Goal: Navigation & Orientation: Find specific page/section

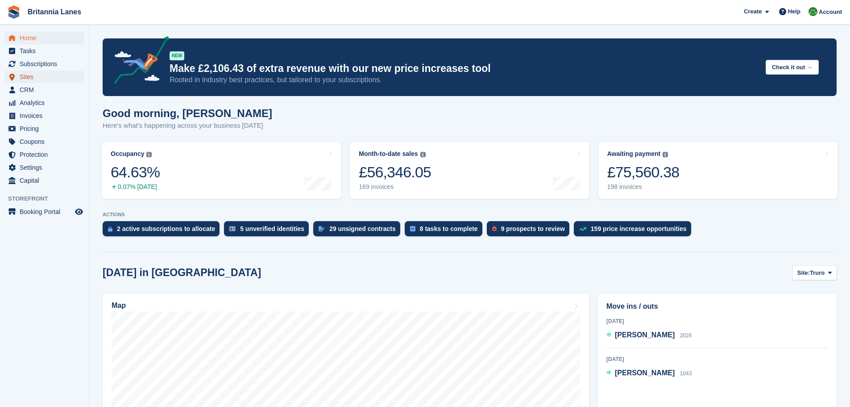
click at [34, 77] on span "Sites" at bounding box center [47, 77] width 54 height 12
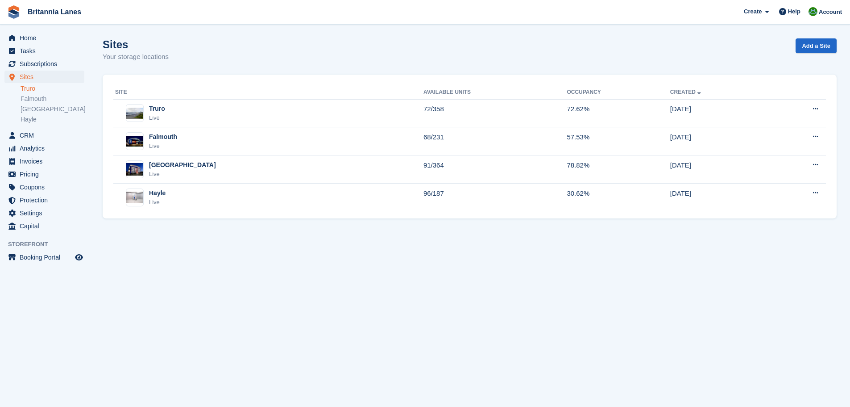
click at [32, 88] on link "Truro" at bounding box center [53, 88] width 64 height 8
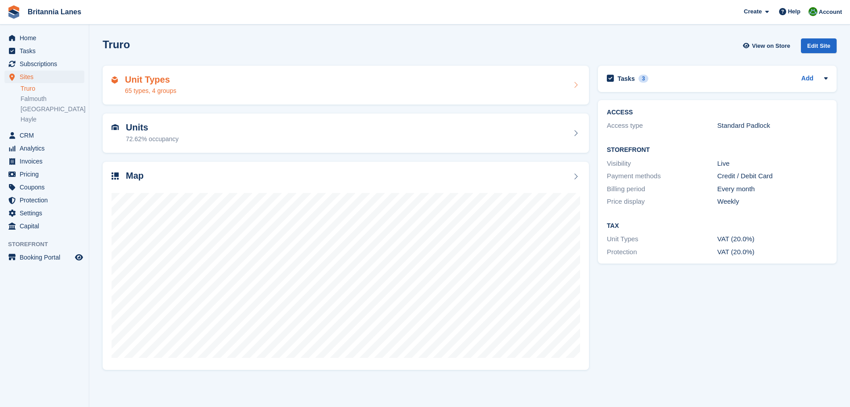
click at [210, 87] on div "Unit Types 65 types, 4 groups" at bounding box center [346, 85] width 469 height 21
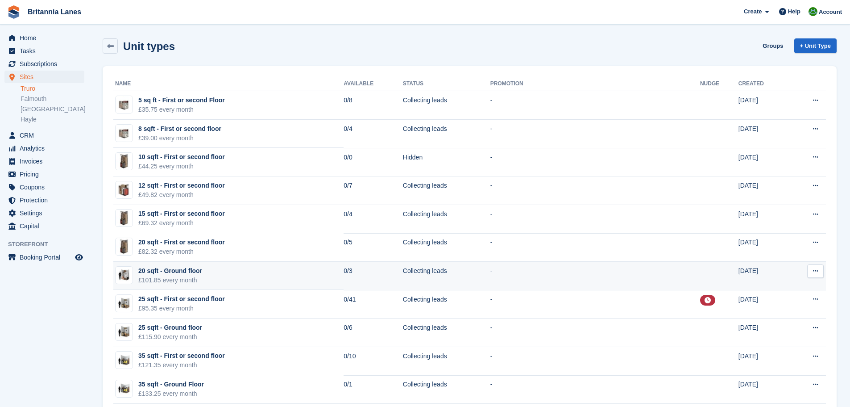
drag, startPoint x: 291, startPoint y: 159, endPoint x: 291, endPoint y: 141, distance: 18.3
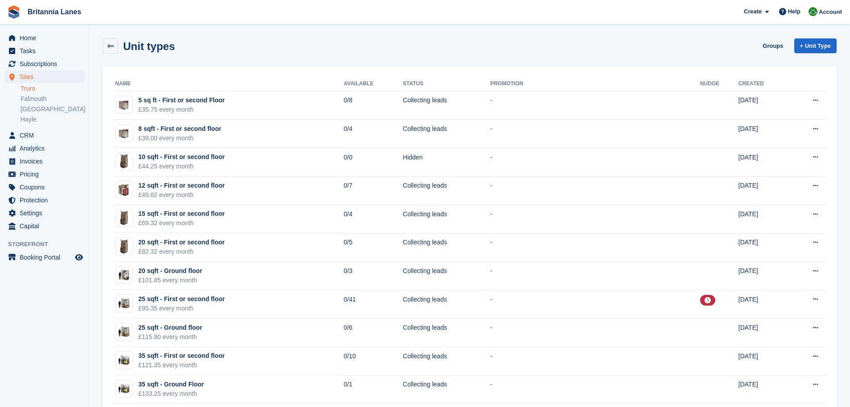
drag, startPoint x: 115, startPoint y: 44, endPoint x: 129, endPoint y: 43, distance: 14.8
click at [115, 44] on link at bounding box center [110, 45] width 15 height 15
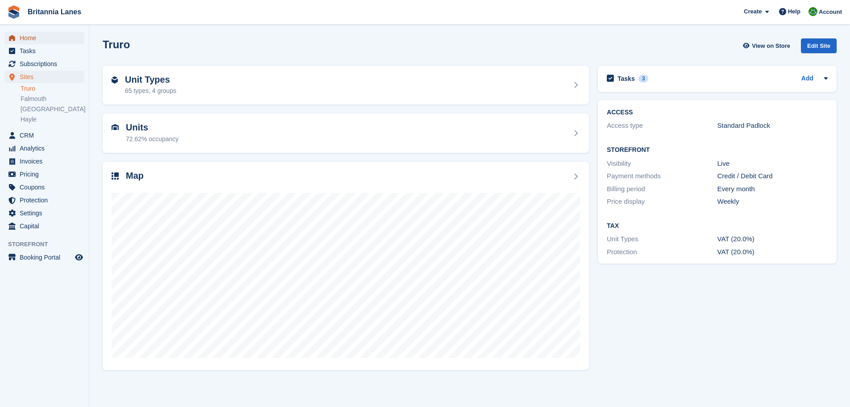
click at [50, 37] on span "Home" at bounding box center [47, 38] width 54 height 12
